Goal: Task Accomplishment & Management: Manage account settings

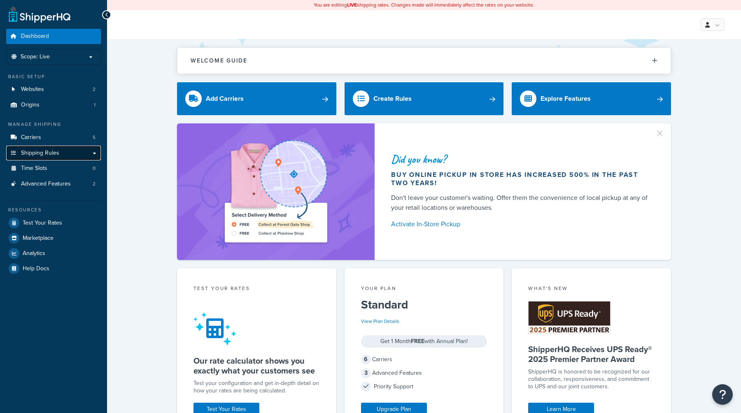
click at [38, 152] on span "Shipping Rules" at bounding box center [40, 153] width 38 height 7
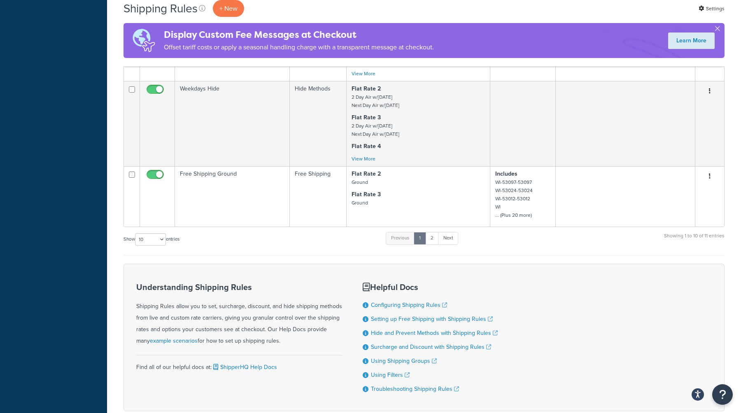
scroll to position [637, 0]
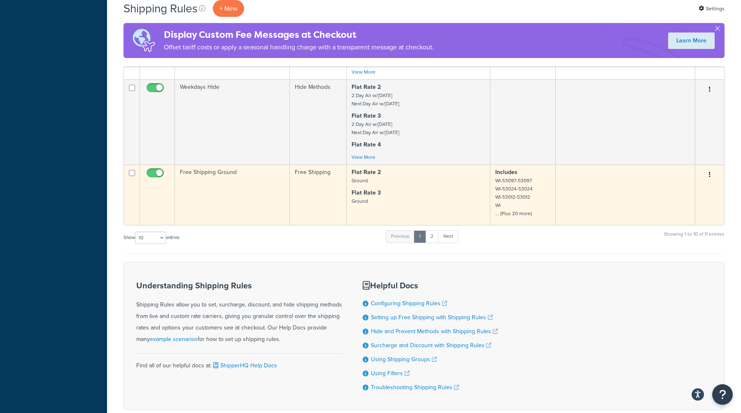
click at [306, 190] on td "Free Shipping" at bounding box center [318, 195] width 57 height 61
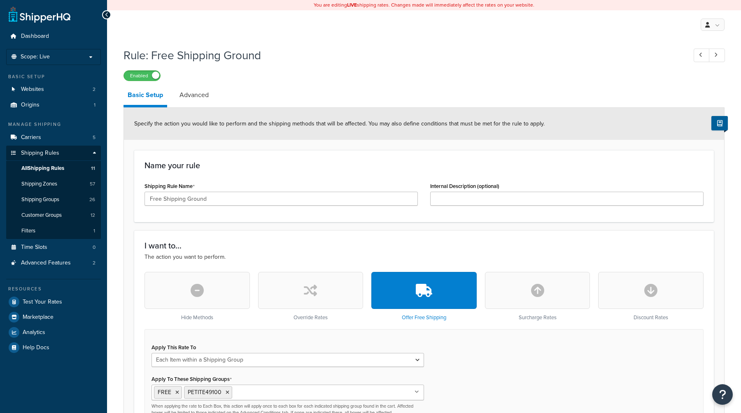
select select "ITEM"
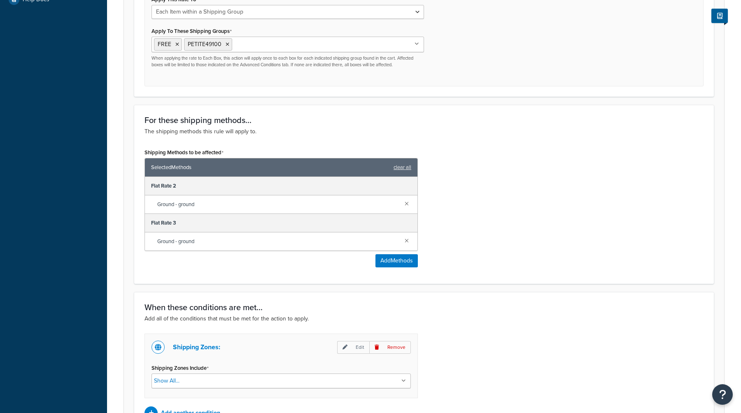
scroll to position [470, 0]
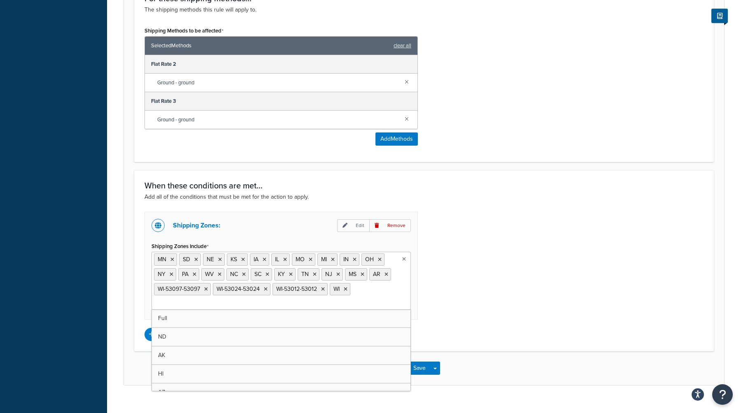
drag, startPoint x: 358, startPoint y: 290, endPoint x: 172, endPoint y: 252, distance: 190.0
click at [172, 252] on div "Shipping Zones Include MN SD [GEOGRAPHIC_DATA] [GEOGRAPHIC_DATA] [GEOGRAPHIC_DA…" at bounding box center [281, 275] width 259 height 70
click at [484, 280] on div "Shipping Zones: Edit Remove Shipping Zones Include [GEOGRAPHIC_DATA] SD [GEOGRA…" at bounding box center [424, 276] width 572 height 129
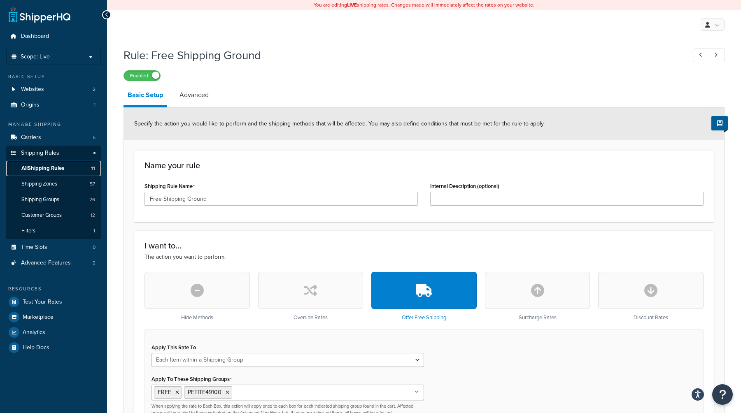
click at [44, 166] on span "All Shipping Rules" at bounding box center [42, 168] width 43 height 7
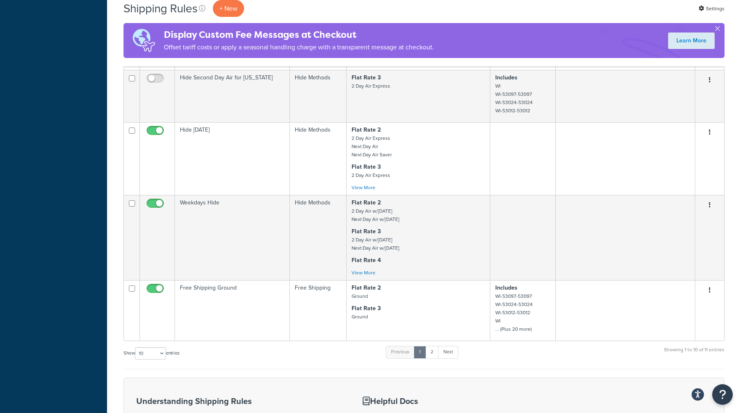
scroll to position [534, 0]
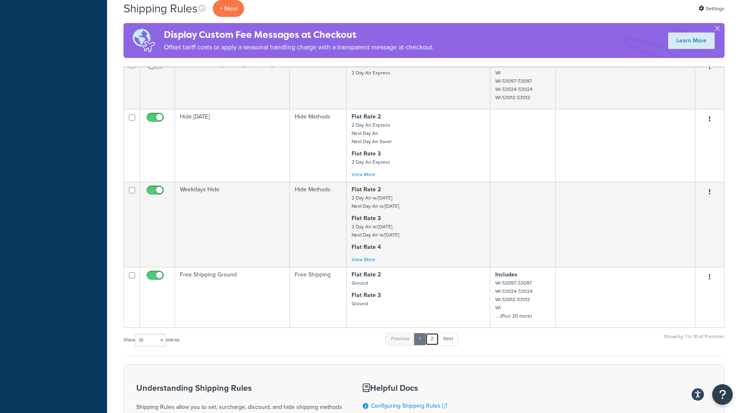
click at [432, 342] on link "2" at bounding box center [432, 339] width 14 height 12
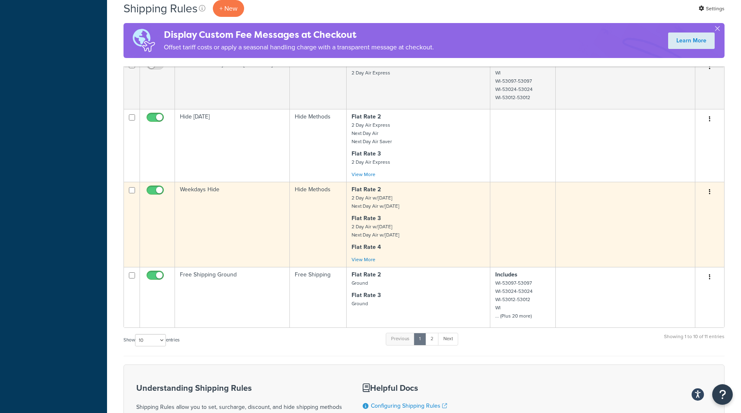
scroll to position [43, 0]
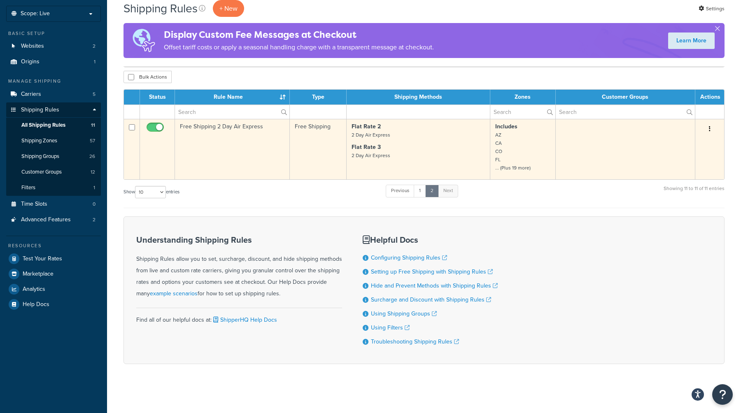
click at [250, 163] on td "Free Shipping 2 Day Air Express" at bounding box center [232, 149] width 115 height 61
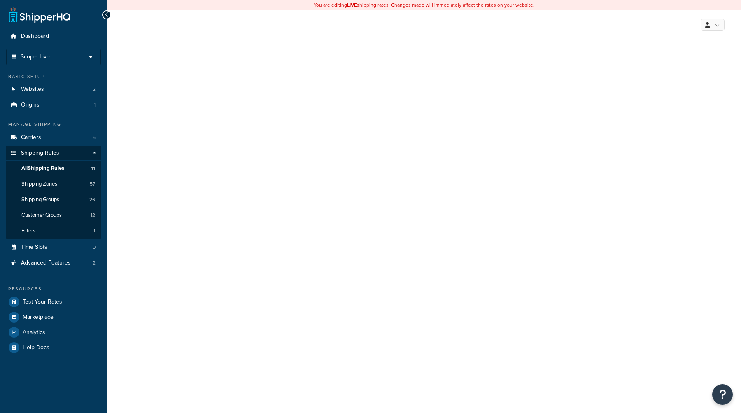
select select "ITEM"
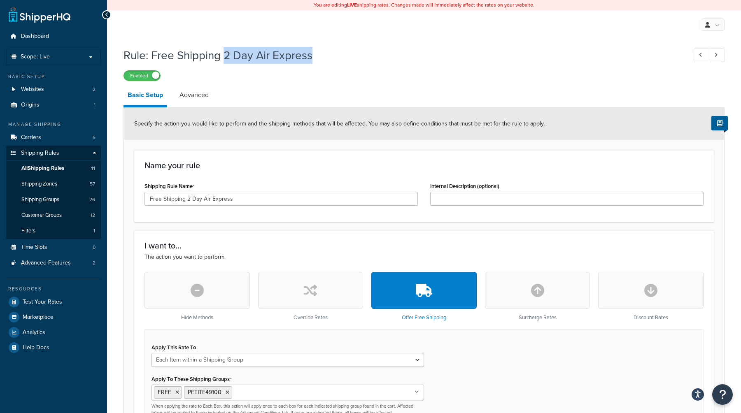
copy h1 "2 Day Air Express"
drag, startPoint x: 315, startPoint y: 53, endPoint x: 225, endPoint y: 50, distance: 89.8
click at [225, 50] on h1 "Rule: Free Shipping 2 Day Air Express" at bounding box center [401, 55] width 555 height 16
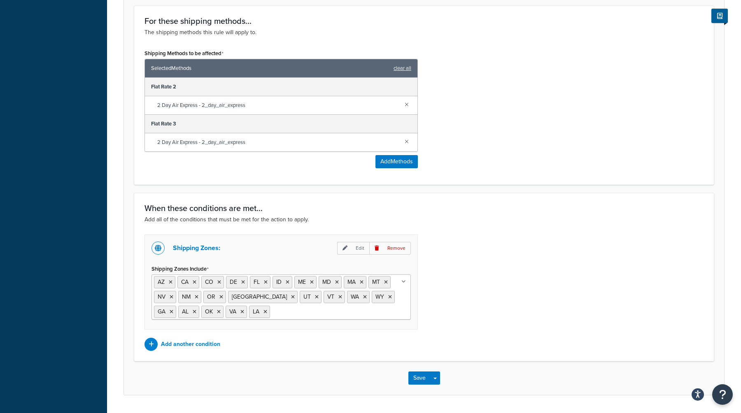
scroll to position [471, 0]
